Goal: Check status: Check status

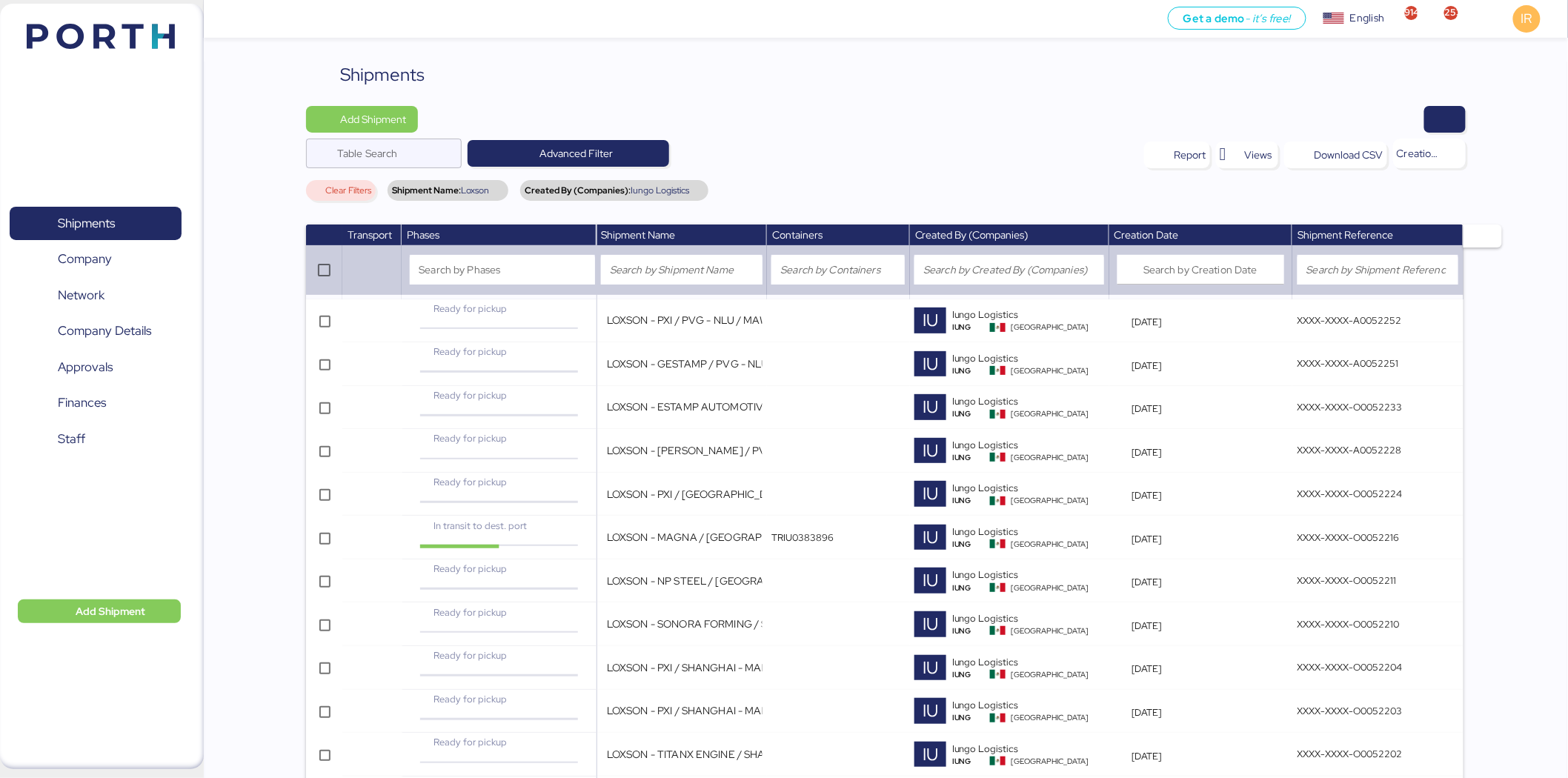
scroll to position [1365, 0]
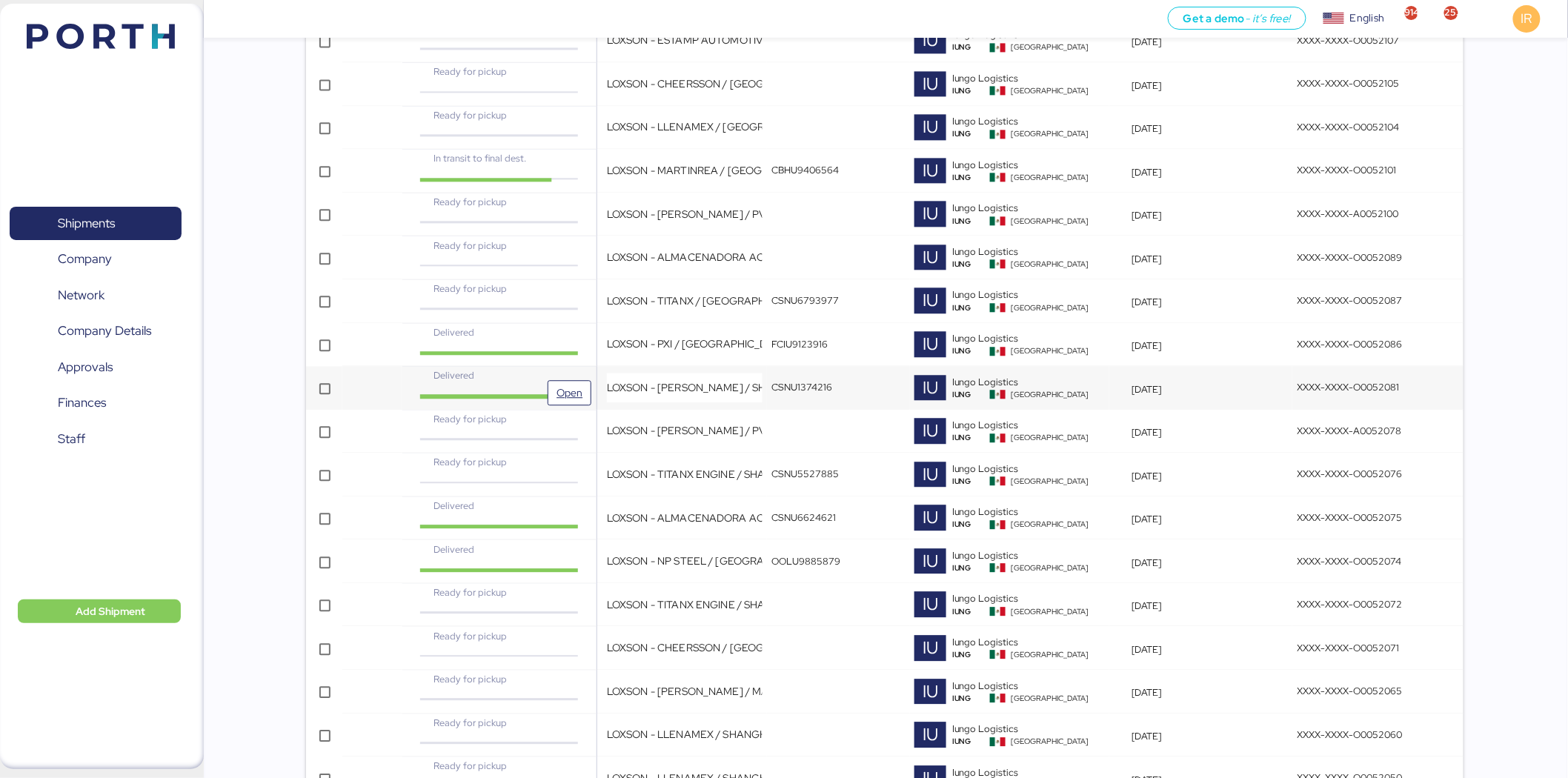
click at [524, 379] on div "Delivered" at bounding box center [498, 375] width 162 height 14
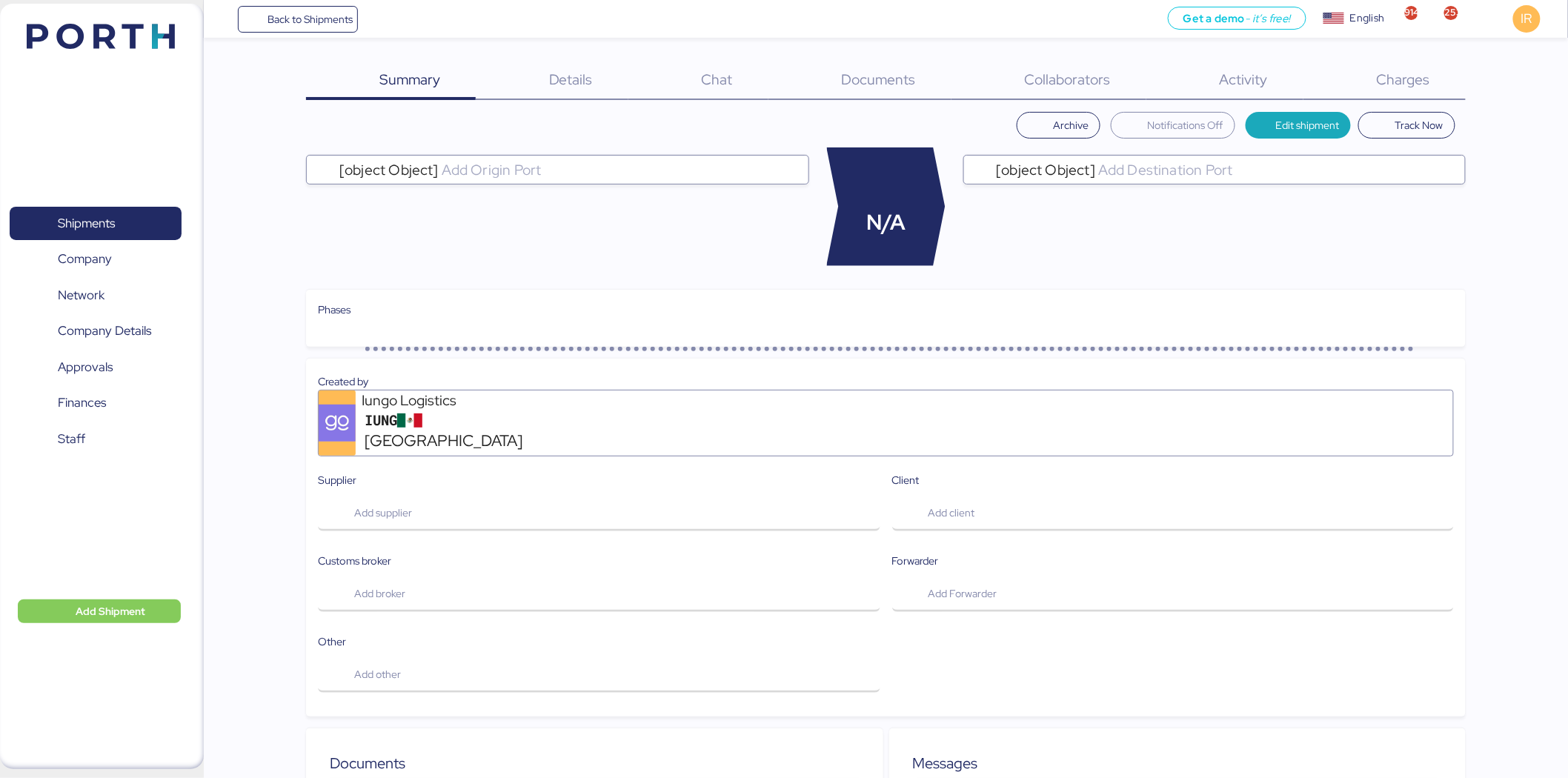
click at [1410, 62] on div "Charges 0" at bounding box center [1384, 81] width 162 height 39
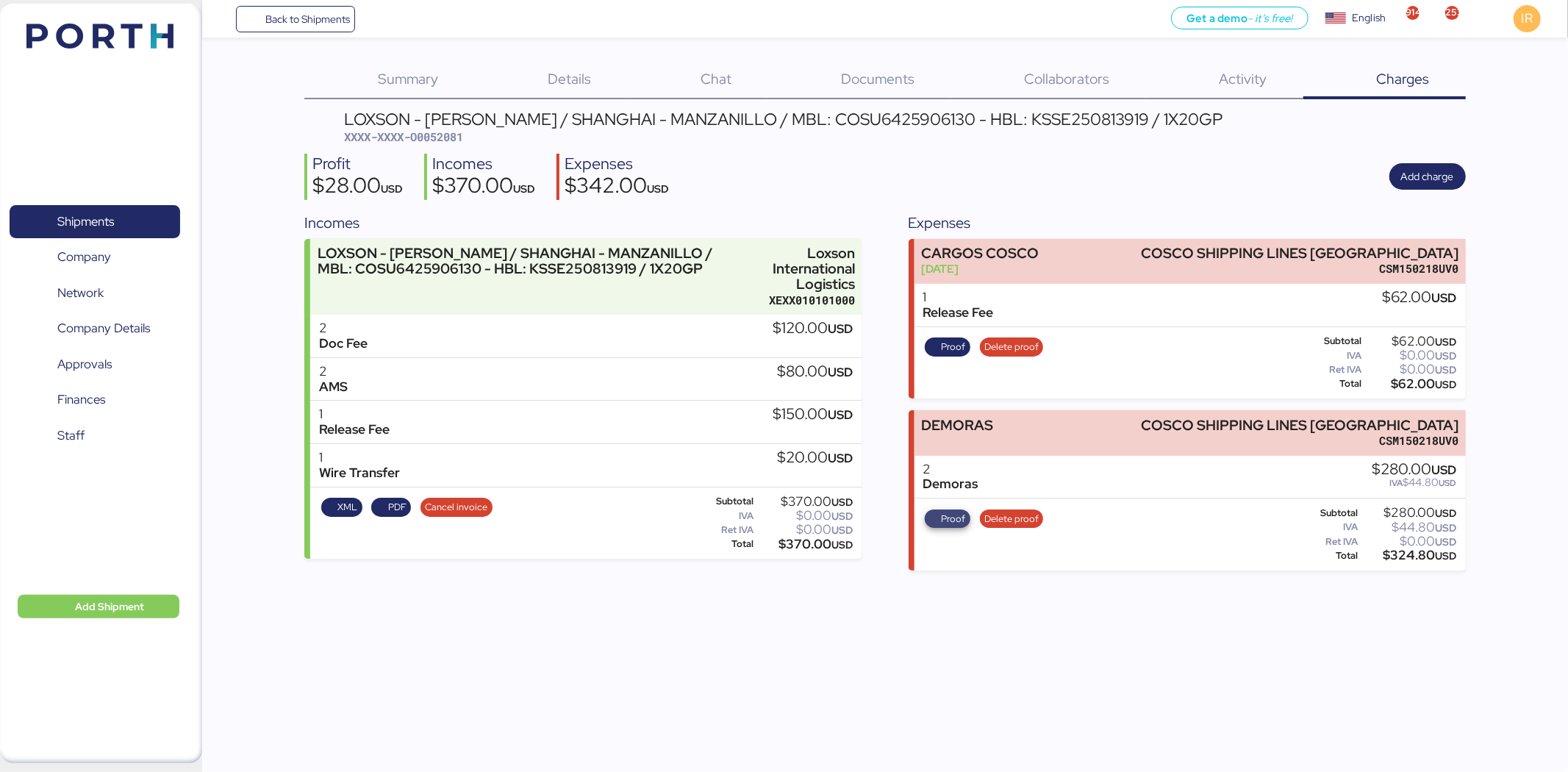
click at [944, 517] on span "Proof" at bounding box center [953, 519] width 24 height 16
